Goal: Check status: Check status

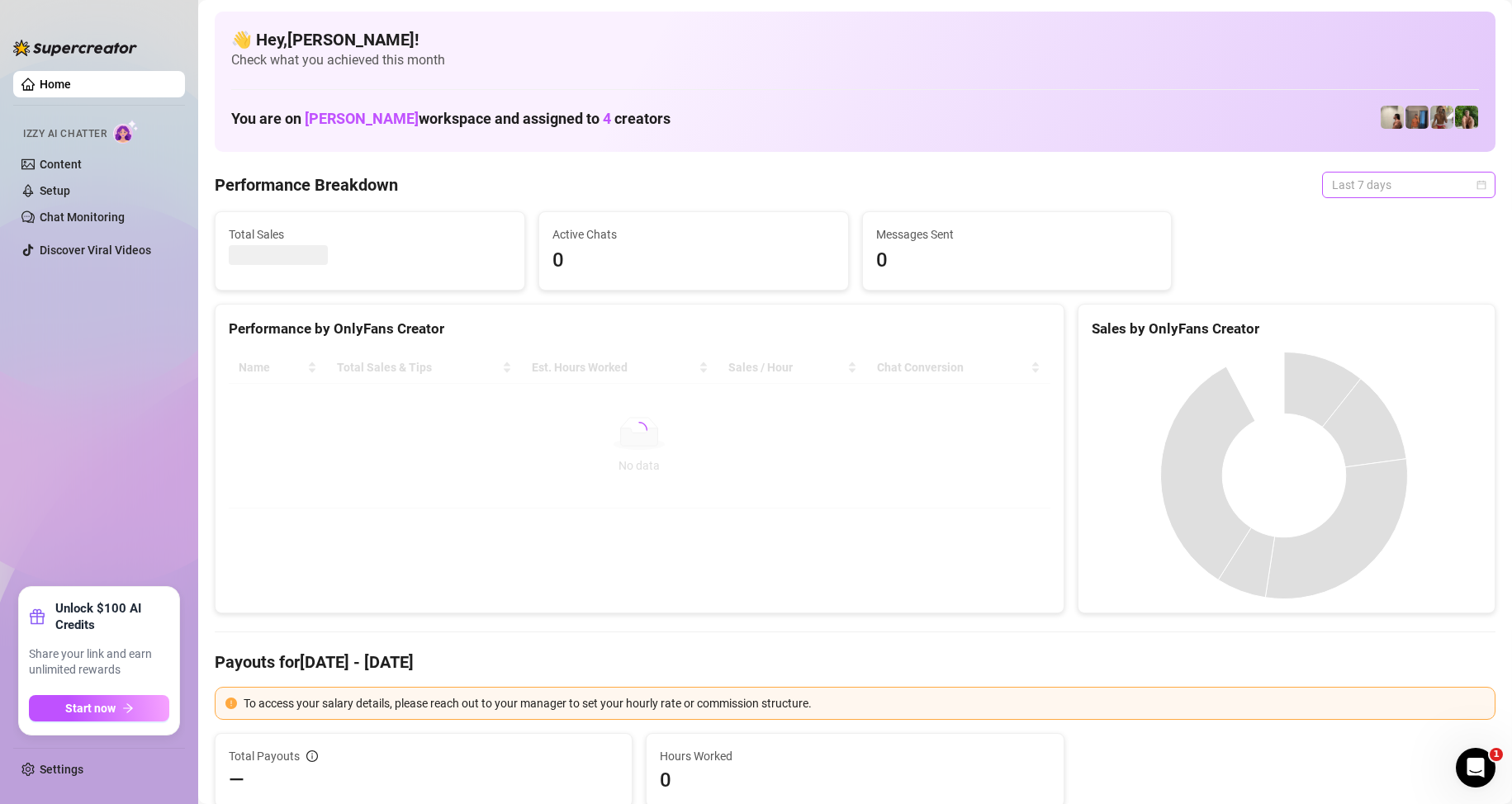
click at [1427, 182] on span "Last 7 days" at bounding box center [1408, 185] width 153 height 25
click at [1370, 324] on div "Custom date" at bounding box center [1394, 323] width 147 height 18
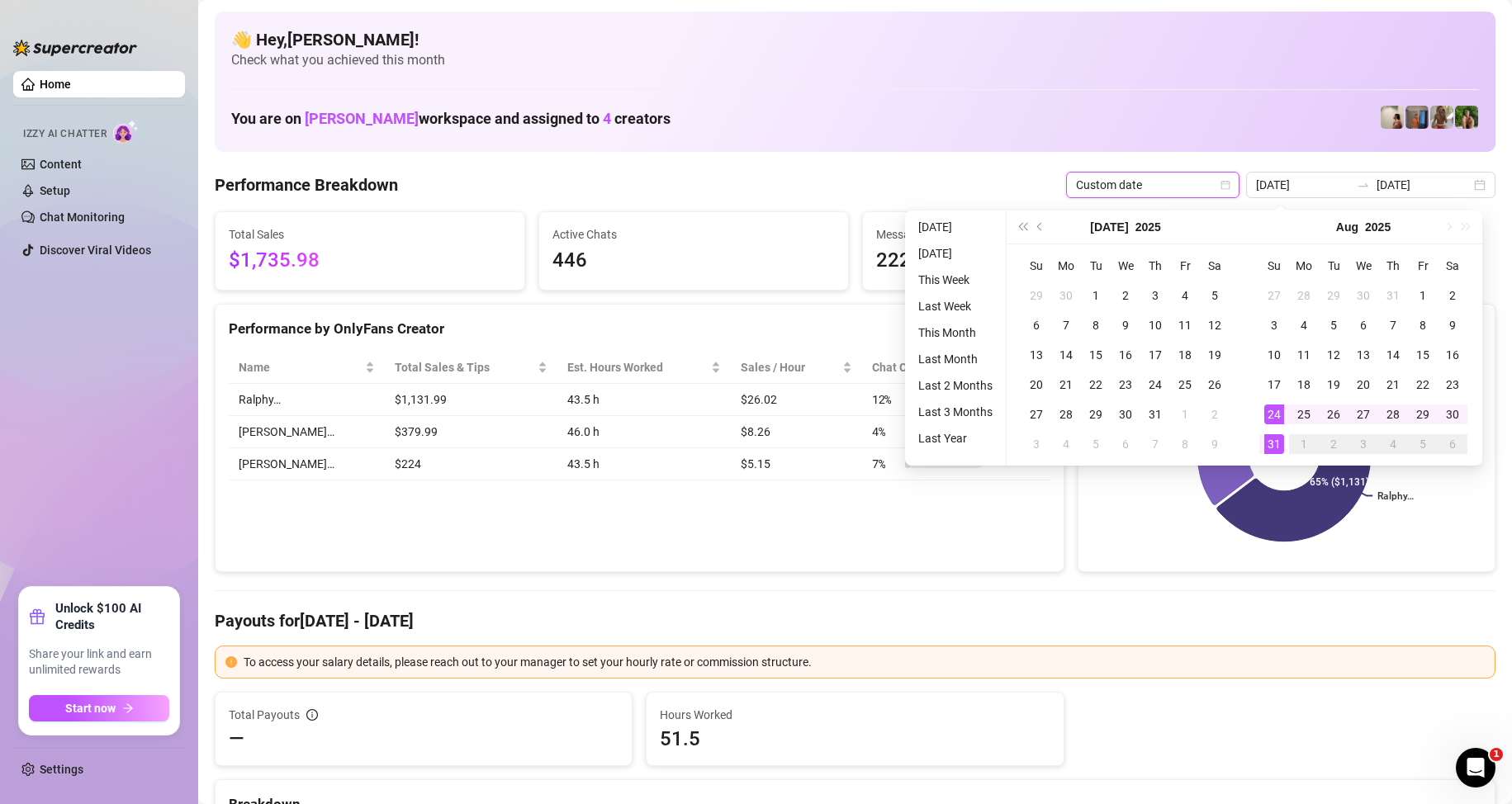
type input "[DATE]"
click at [1276, 446] on div "31" at bounding box center [1273, 444] width 20 height 20
click at [1275, 446] on div "31" at bounding box center [1273, 444] width 20 height 20
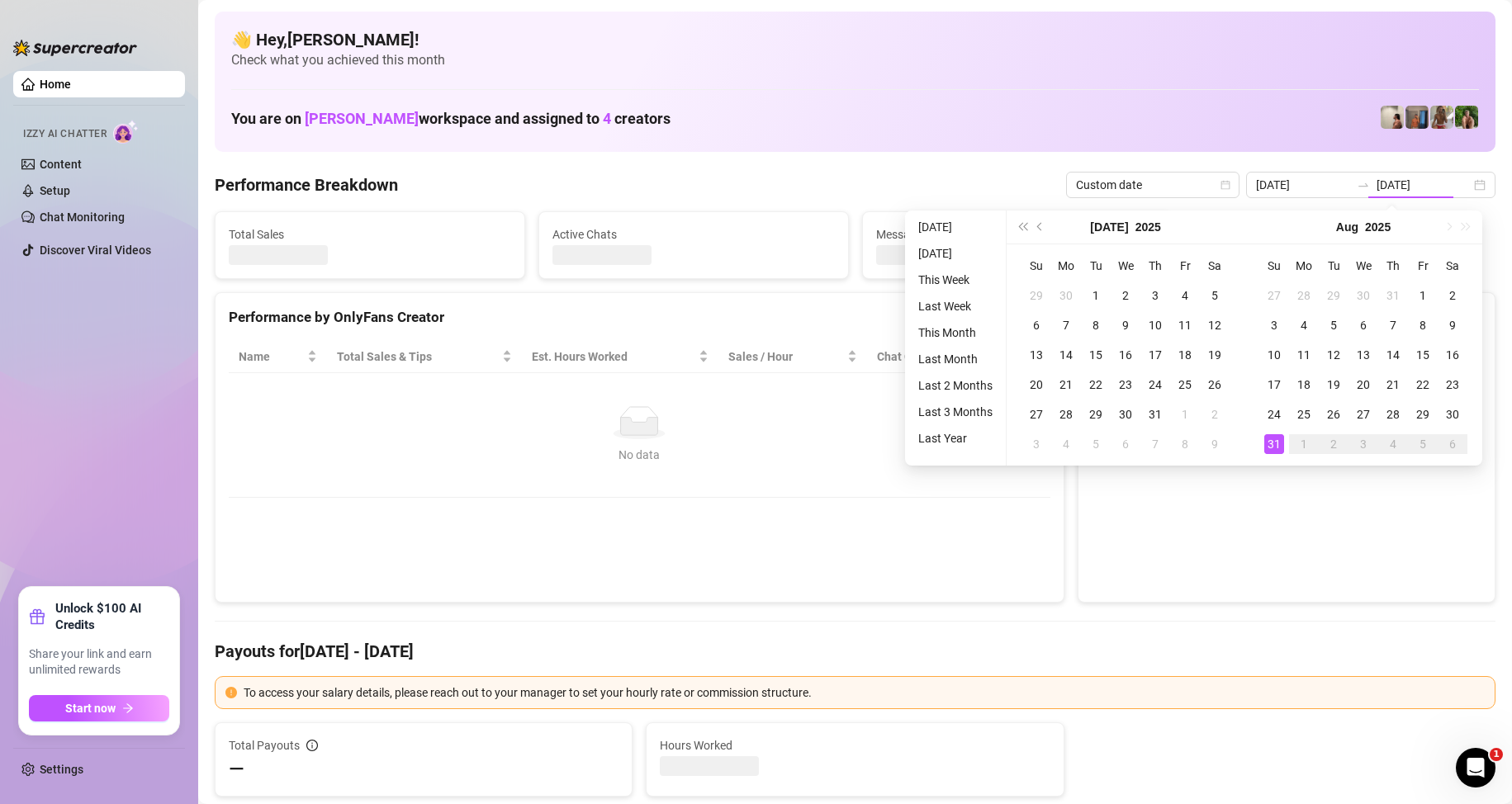
type input "[DATE]"
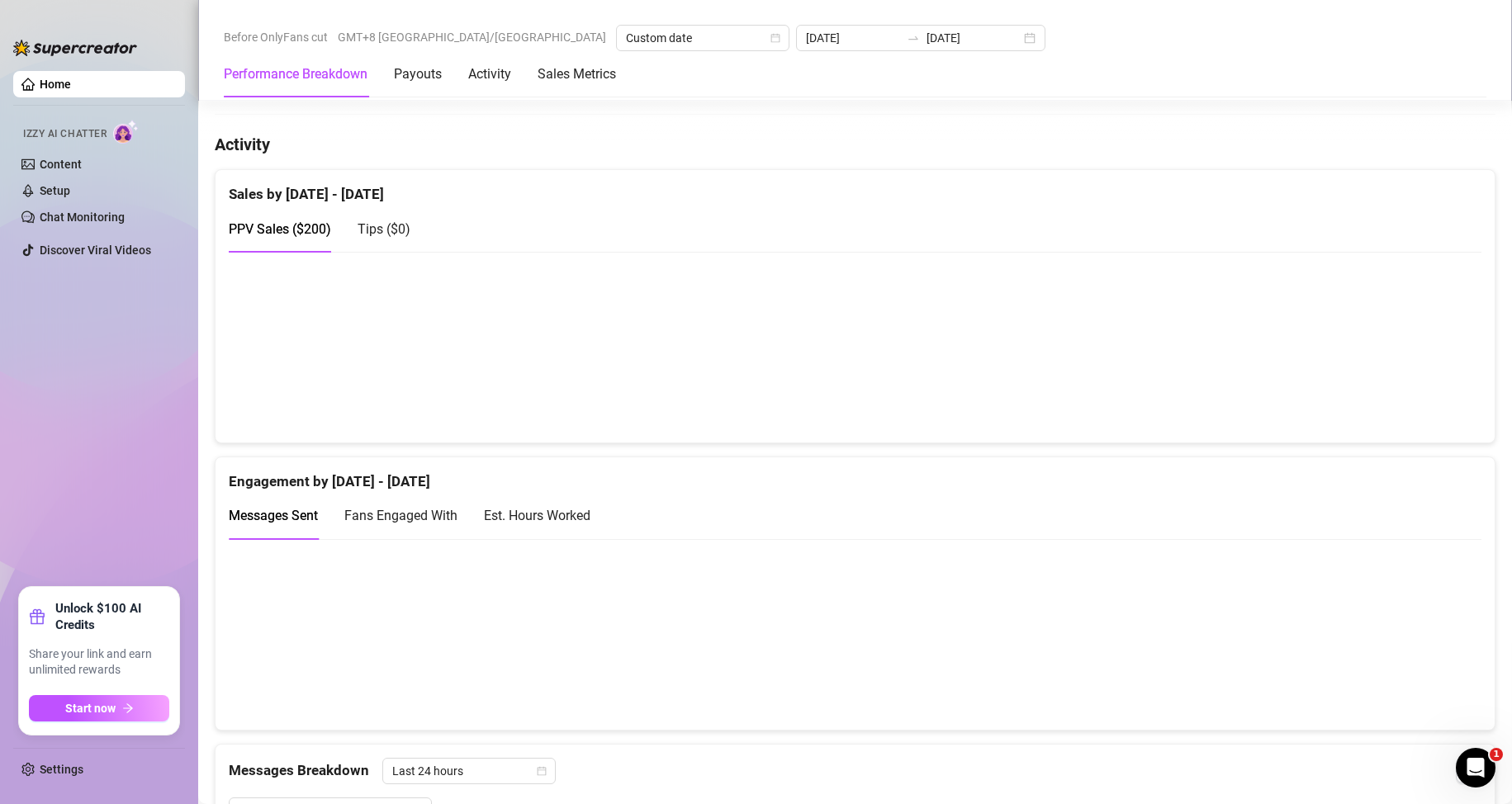
scroll to position [1238, 0]
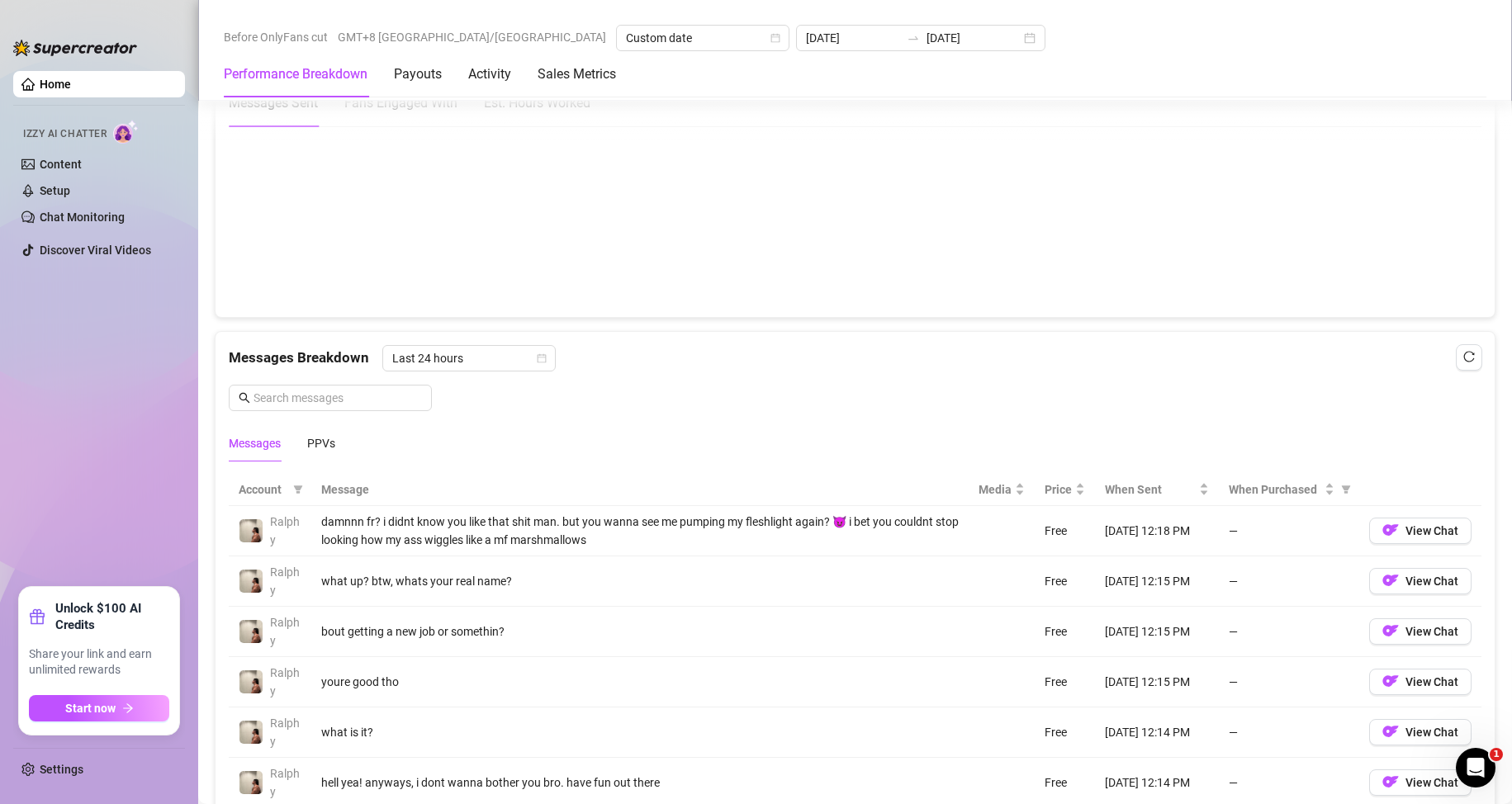
click at [593, 311] on div at bounding box center [855, 222] width 1279 height 192
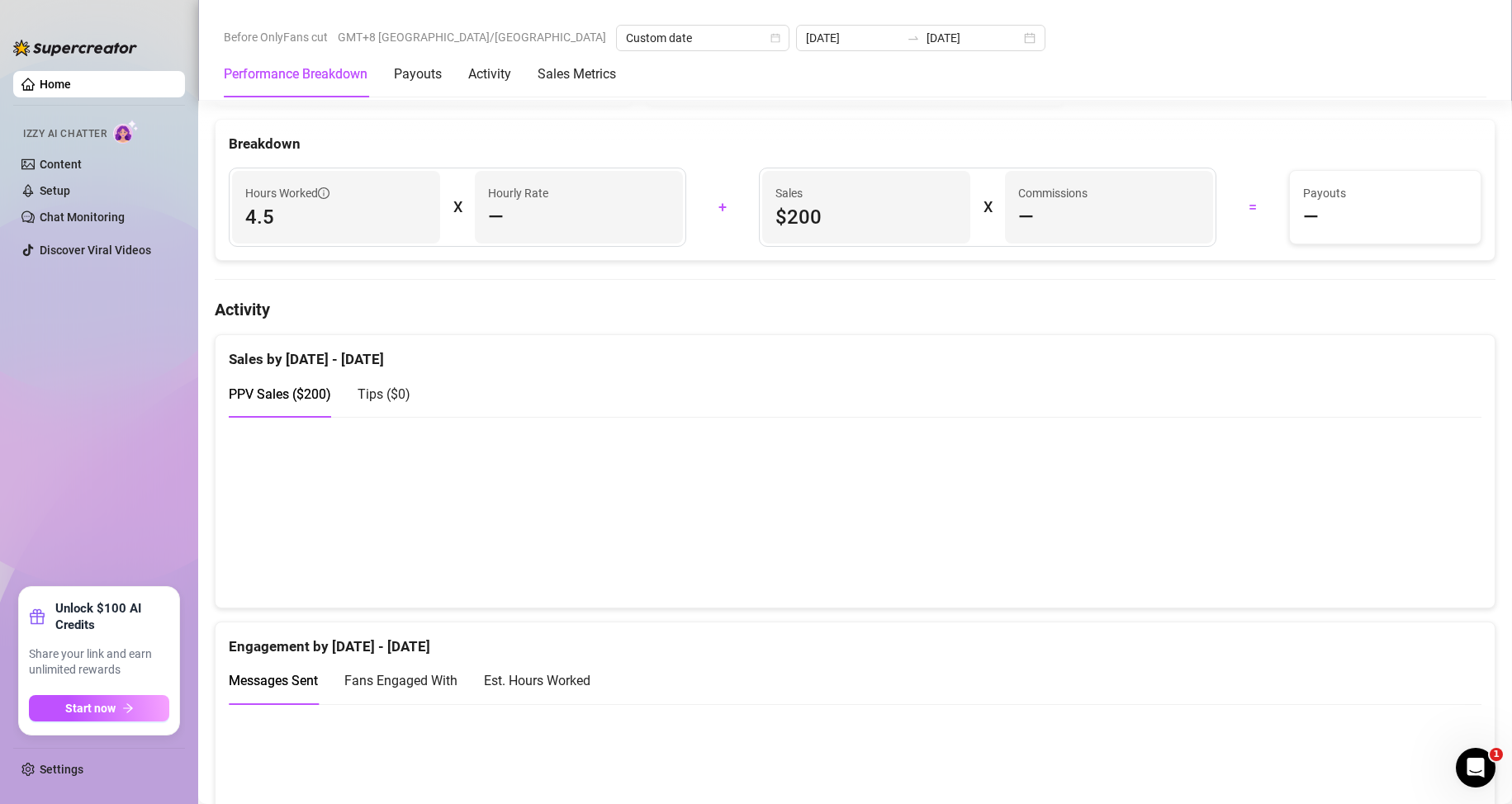
scroll to position [0, 0]
